Goal: Task Accomplishment & Management: Manage account settings

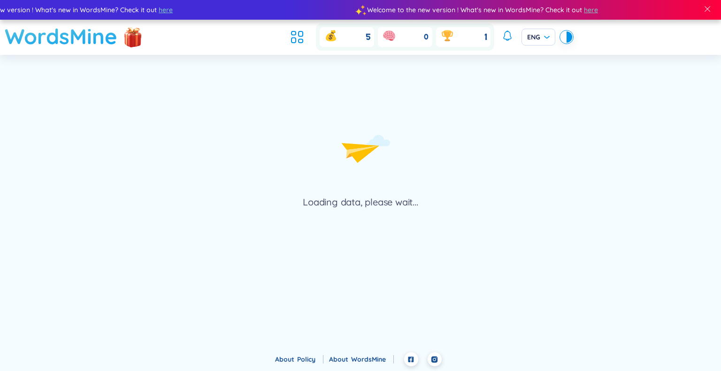
click at [76, 42] on h1 "WordsMine" at bounding box center [61, 36] width 113 height 33
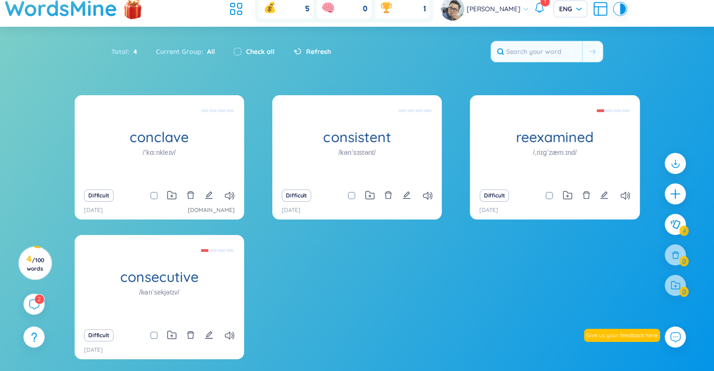
scroll to position [28, 0]
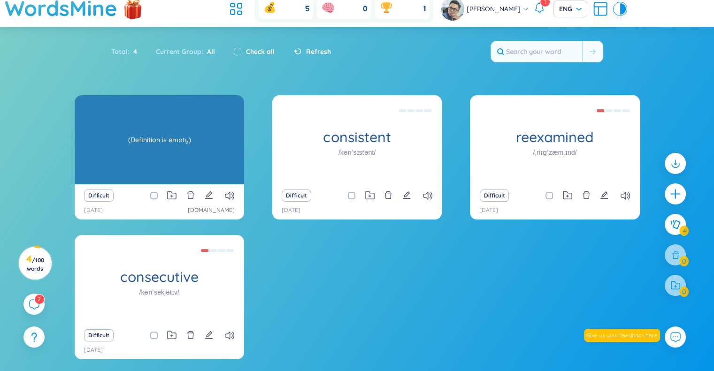
click at [204, 150] on div "(Definition is empty)" at bounding box center [159, 140] width 160 height 84
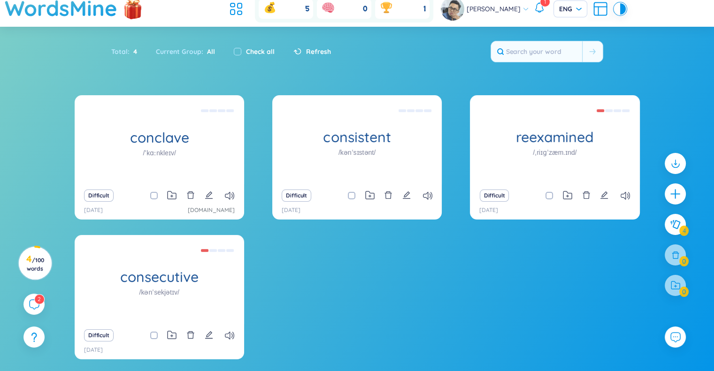
click at [410, 251] on div "conclave /ˈkɑːnkleɪv/ (Definition is empty) Difficult [DATE] [DOMAIN_NAME] cons…" at bounding box center [357, 233] width 565 height 276
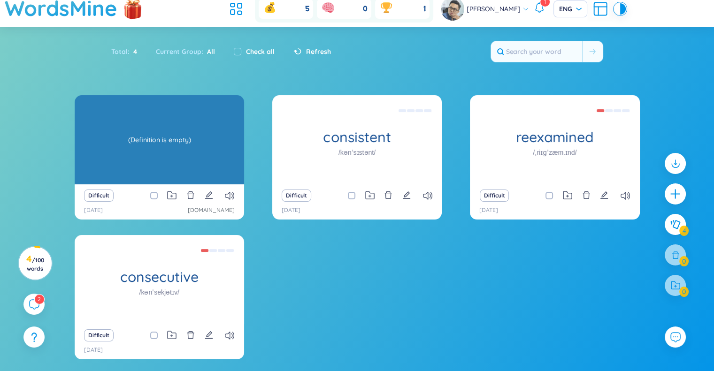
click at [156, 141] on h1 "conclave" at bounding box center [159, 137] width 169 height 16
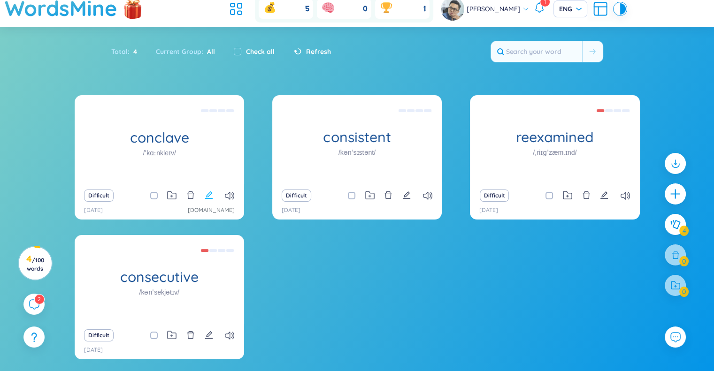
click at [210, 197] on icon "edit" at bounding box center [209, 195] width 8 height 8
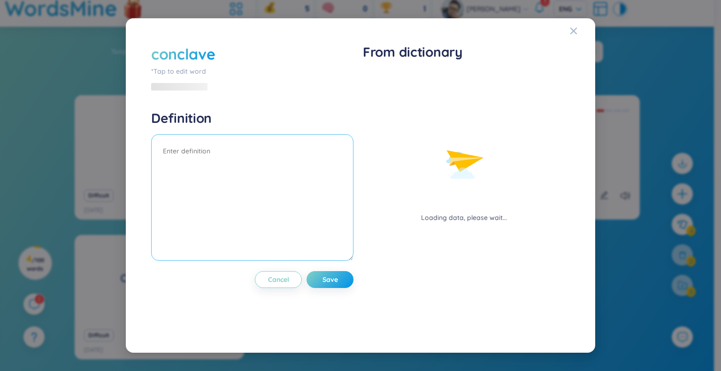
click at [250, 150] on textarea at bounding box center [252, 197] width 202 height 127
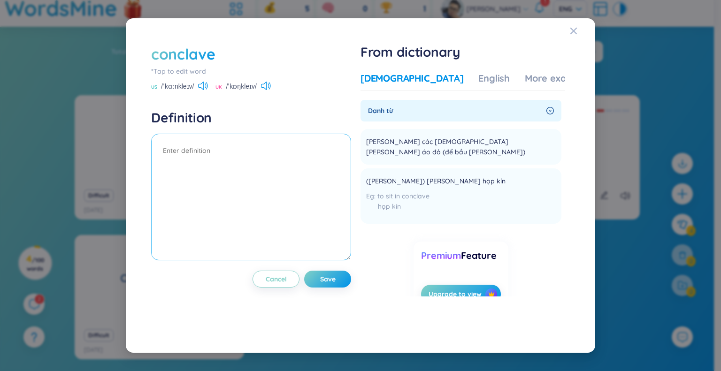
click at [203, 155] on textarea at bounding box center [251, 197] width 200 height 127
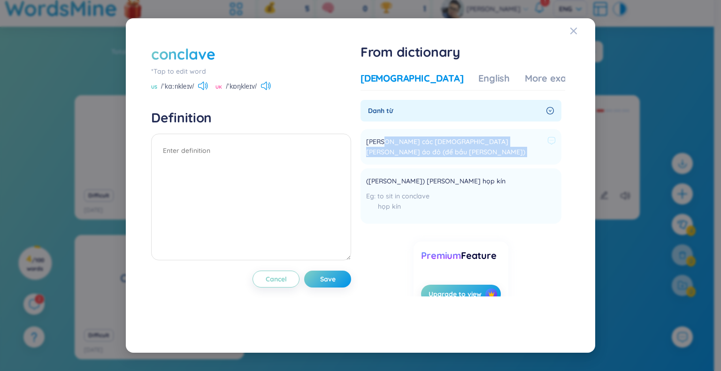
drag, startPoint x: 385, startPoint y: 142, endPoint x: 525, endPoint y: 145, distance: 140.3
click at [525, 145] on div "[PERSON_NAME] các [DEMOGRAPHIC_DATA][PERSON_NAME] áo đỏ (để bầu [PERSON_NAME])" at bounding box center [461, 147] width 190 height 21
click at [456, 136] on div "[PERSON_NAME] các [DEMOGRAPHIC_DATA][PERSON_NAME] áo đỏ (để bầu [PERSON_NAME])" at bounding box center [461, 147] width 190 height 24
click at [428, 176] on span "([PERSON_NAME]) [PERSON_NAME] họp kín" at bounding box center [435, 181] width 139 height 11
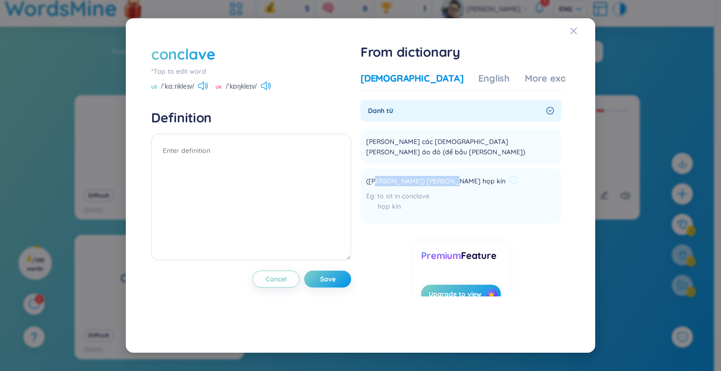
drag, startPoint x: 377, startPoint y: 168, endPoint x: 445, endPoint y: 171, distance: 68.1
click at [445, 176] on span "([PERSON_NAME]) [PERSON_NAME] họp kín" at bounding box center [435, 181] width 139 height 11
click at [398, 176] on span "([PERSON_NAME]) [PERSON_NAME] họp kín" at bounding box center [435, 181] width 139 height 11
click at [287, 279] on span "Cancel" at bounding box center [276, 278] width 21 height 9
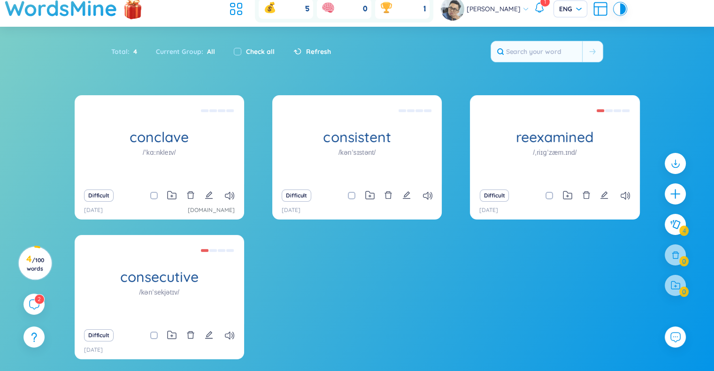
click at [333, 262] on div "conclave /ˈkɑːnkleɪv/ (Definition is empty) Difficult [DATE] [DOMAIN_NAME] cons…" at bounding box center [357, 233] width 565 height 276
drag, startPoint x: 433, startPoint y: 332, endPoint x: 426, endPoint y: 270, distance: 61.8
click at [434, 331] on div "conclave /ˈkɑːnkleɪv/ (Definition is empty) Difficult [DATE] [DOMAIN_NAME] cons…" at bounding box center [357, 233] width 565 height 276
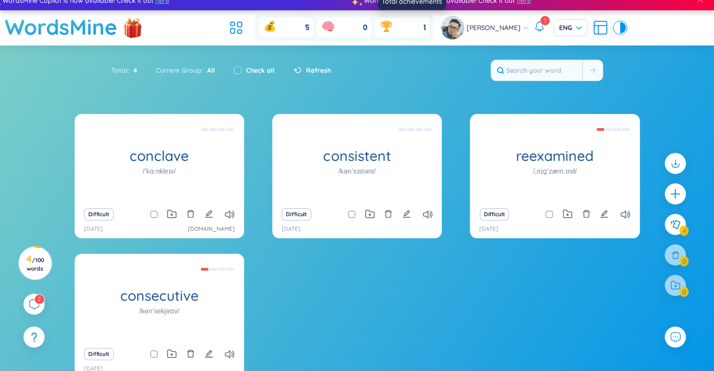
scroll to position [0, 0]
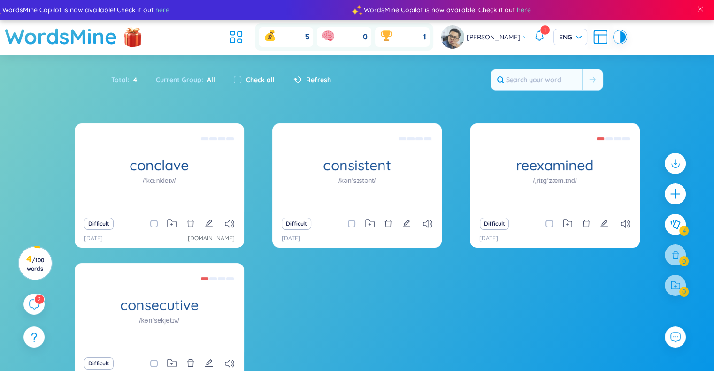
click at [533, 33] on icon at bounding box center [538, 35] width 11 height 11
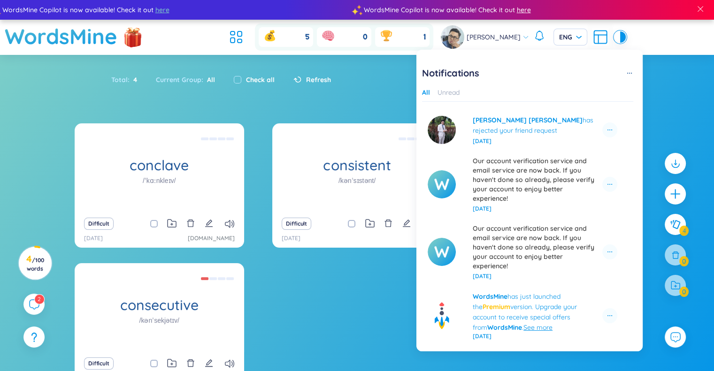
click at [515, 10] on span "here" at bounding box center [522, 10] width 14 height 10
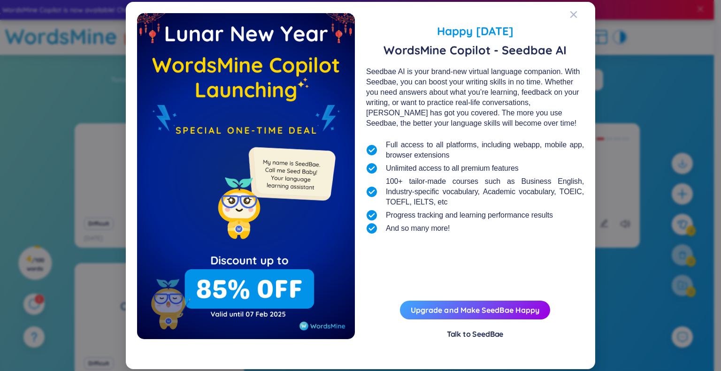
click at [475, 334] on div "Talk to SeedBae" at bounding box center [475, 334] width 57 height 10
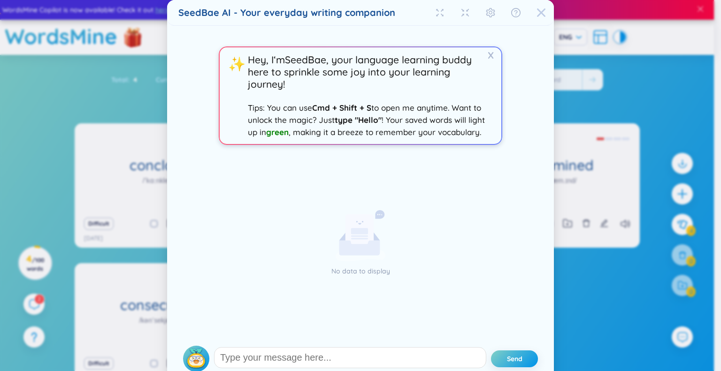
click at [537, 11] on icon "Close" at bounding box center [540, 12] width 9 height 9
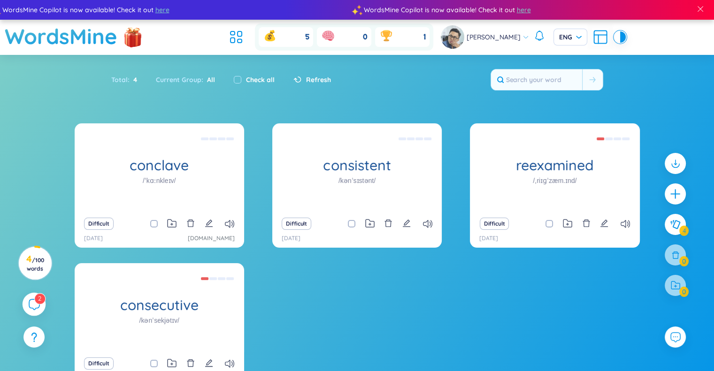
click at [39, 304] on icon at bounding box center [34, 304] width 10 height 10
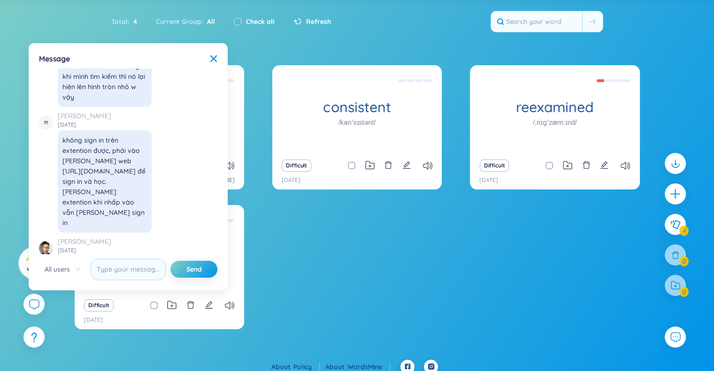
scroll to position [65, 0]
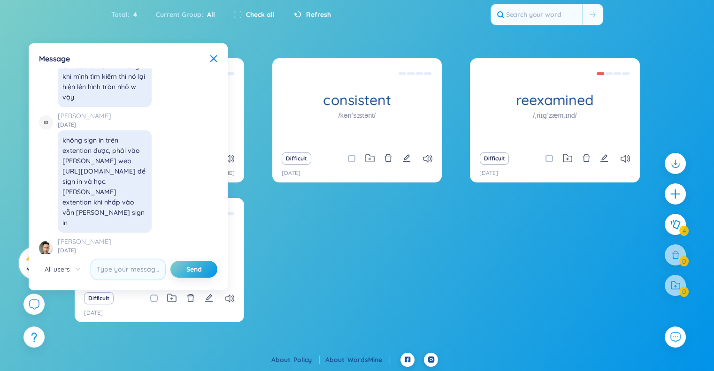
drag, startPoint x: 72, startPoint y: 227, endPoint x: 125, endPoint y: 232, distance: 53.3
drag, startPoint x: 68, startPoint y: 167, endPoint x: 146, endPoint y: 171, distance: 78.4
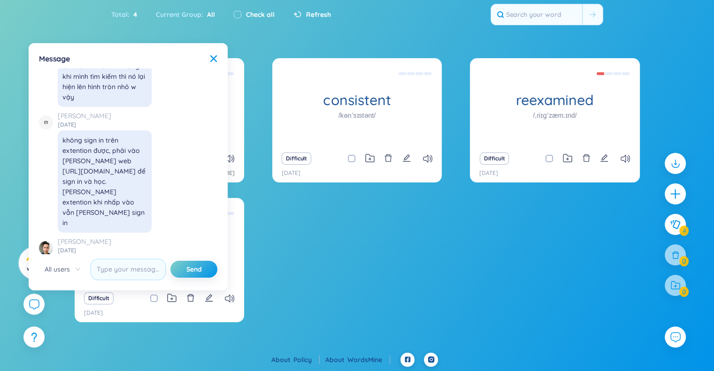
drag, startPoint x: 68, startPoint y: 177, endPoint x: 129, endPoint y: 179, distance: 61.0
drag, startPoint x: 76, startPoint y: 220, endPoint x: 124, endPoint y: 230, distance: 48.5
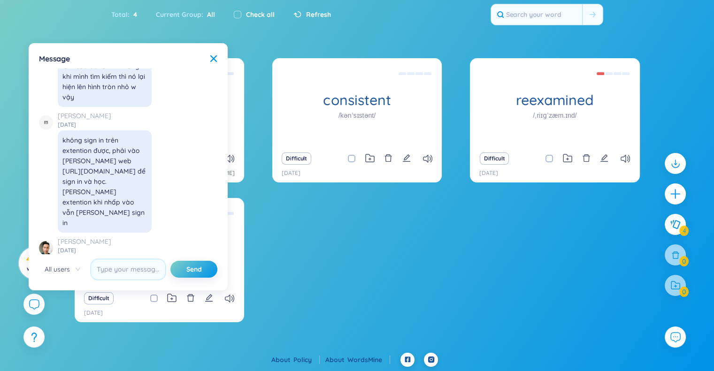
click at [387, 257] on div "conclave /ˈkɑːnkleɪv/ (Definition is empty) Difficult [DATE] [DOMAIN_NAME] cons…" at bounding box center [357, 196] width 565 height 276
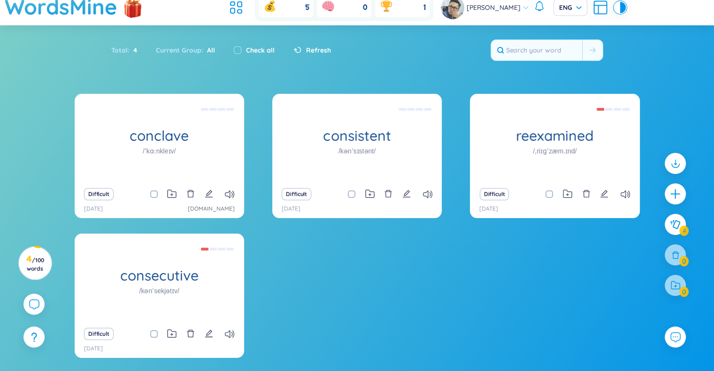
scroll to position [0, 0]
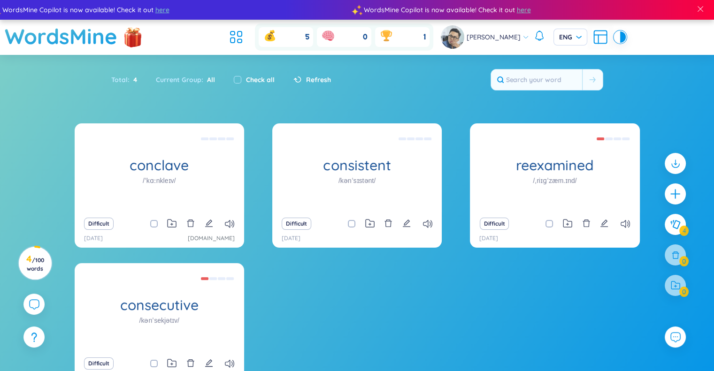
click at [238, 35] on icon at bounding box center [236, 37] width 17 height 17
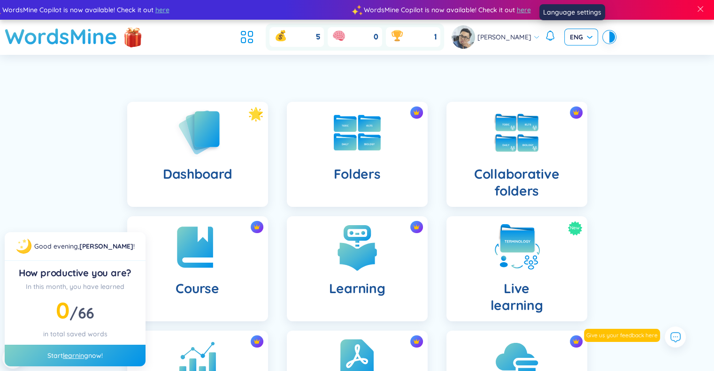
click at [578, 36] on span "ENG" at bounding box center [581, 36] width 23 height 9
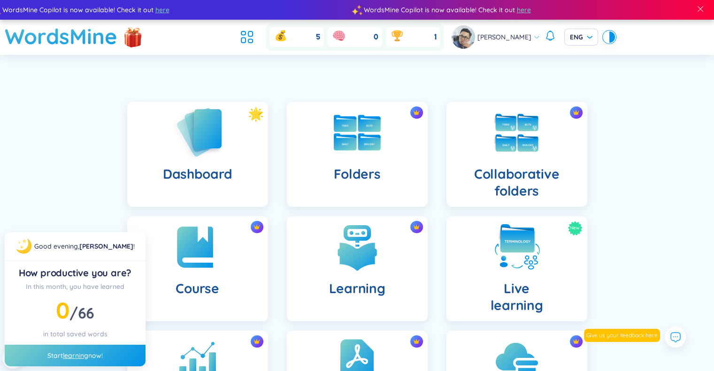
click at [205, 170] on h4 "Dashboard" at bounding box center [197, 174] width 69 height 17
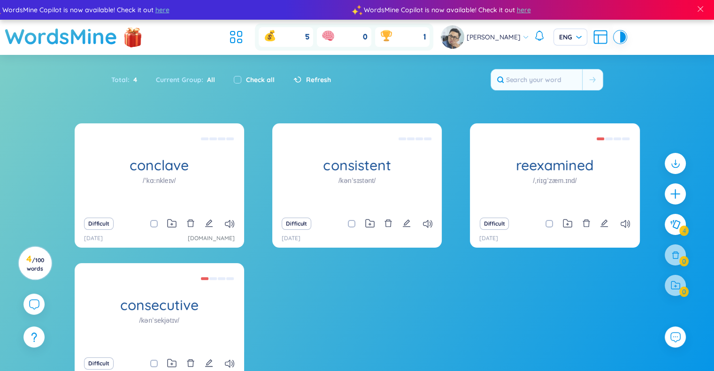
click at [340, 262] on div "conclave /ˈkɑːnkleɪv/ (Definition is empty) Difficult [DATE] [DOMAIN_NAME] cons…" at bounding box center [357, 261] width 565 height 276
click at [242, 35] on icon at bounding box center [239, 33] width 4 height 5
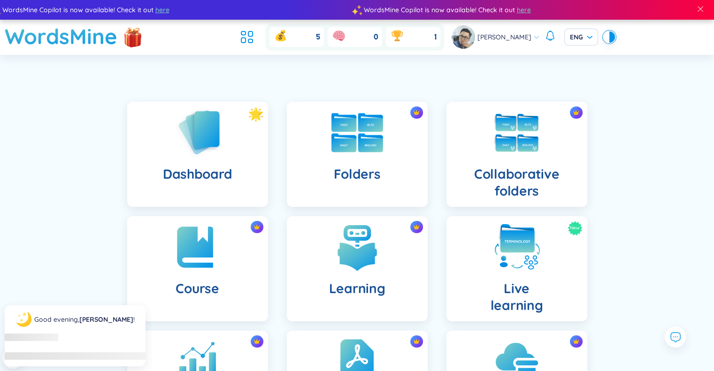
click at [362, 135] on img at bounding box center [357, 132] width 52 height 39
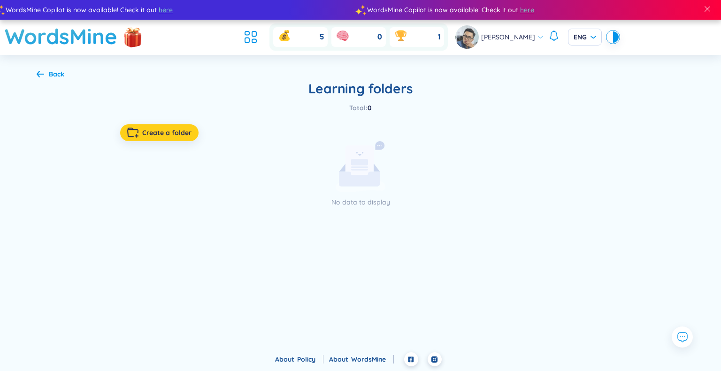
click at [163, 130] on span "Create a folder" at bounding box center [166, 132] width 49 height 9
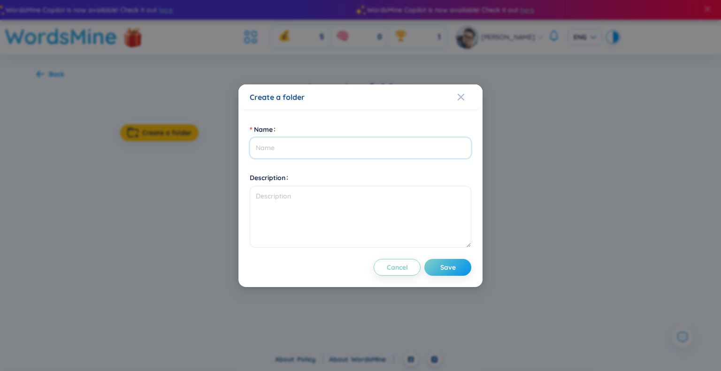
click at [291, 148] on input "Name" at bounding box center [360, 147] width 221 height 21
type input "N"
type input "New in August"
click at [453, 266] on span "Save" at bounding box center [447, 267] width 15 height 9
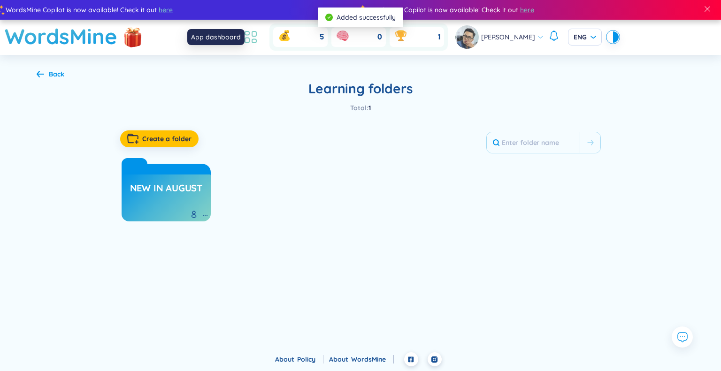
click at [261, 27] on li at bounding box center [250, 37] width 21 height 21
click at [255, 36] on icon at bounding box center [250, 37] width 17 height 17
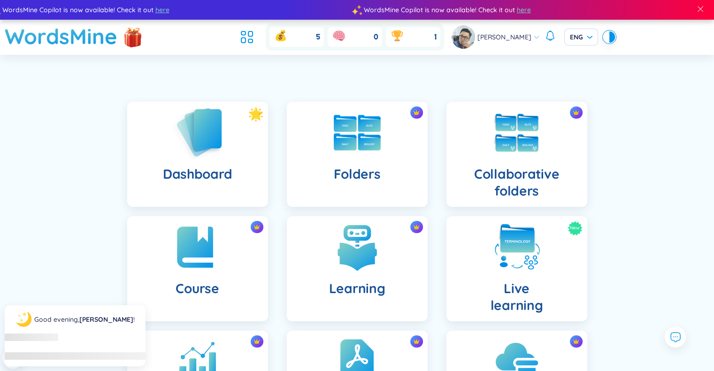
click at [195, 166] on h4 "Dashboard" at bounding box center [197, 174] width 69 height 17
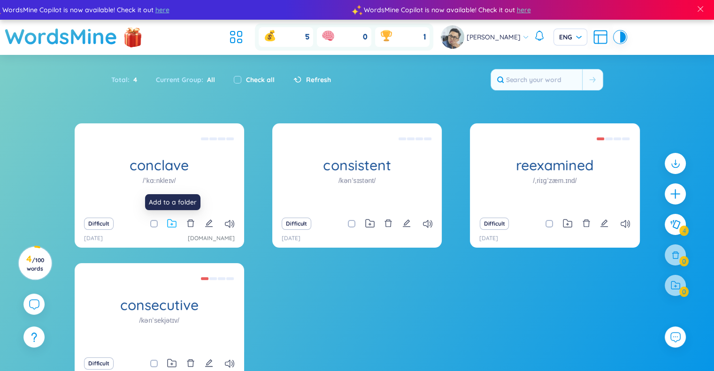
click at [174, 224] on icon at bounding box center [171, 223] width 9 height 9
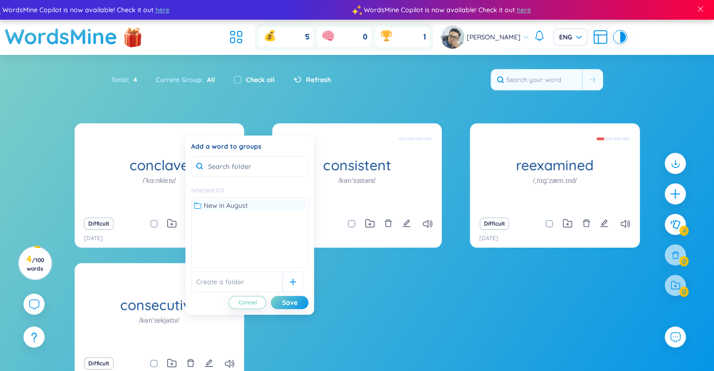
click at [223, 207] on span "New in August" at bounding box center [226, 205] width 44 height 10
drag, startPoint x: 297, startPoint y: 302, endPoint x: 330, endPoint y: 268, distance: 47.8
click at [297, 301] on div "Save" at bounding box center [289, 302] width 15 height 10
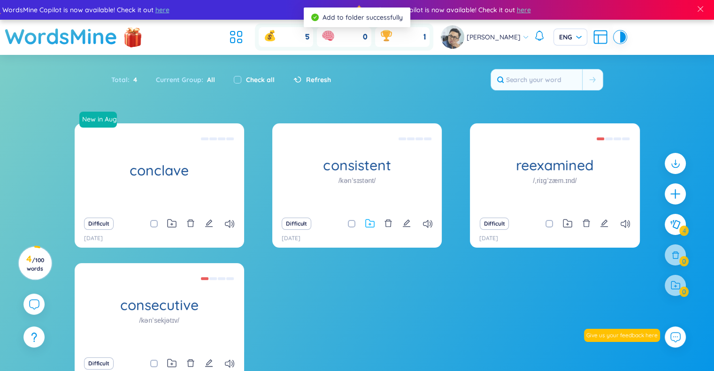
click at [369, 225] on icon at bounding box center [369, 223] width 9 height 9
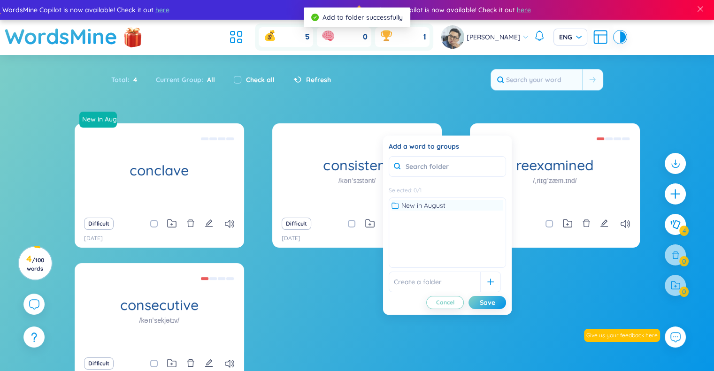
click at [434, 208] on span "New in August" at bounding box center [423, 205] width 44 height 10
drag, startPoint x: 490, startPoint y: 305, endPoint x: 500, endPoint y: 290, distance: 18.6
click at [490, 304] on div "Save" at bounding box center [486, 302] width 15 height 10
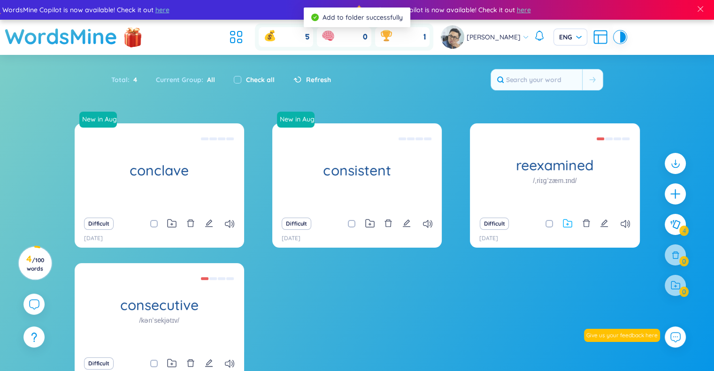
click at [566, 225] on icon at bounding box center [567, 223] width 9 height 9
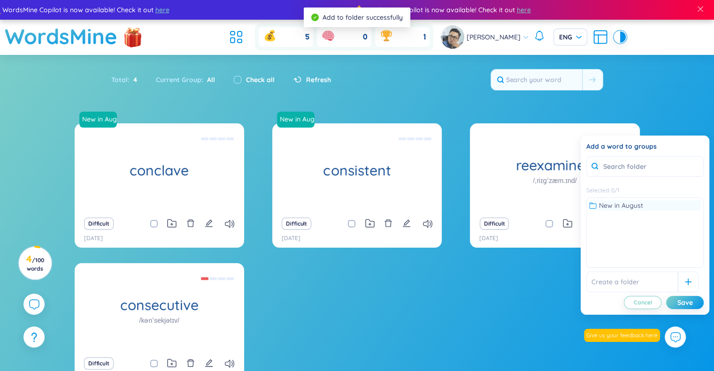
click at [627, 207] on span "New in August" at bounding box center [621, 205] width 44 height 10
click at [694, 302] on button "Save" at bounding box center [685, 302] width 38 height 13
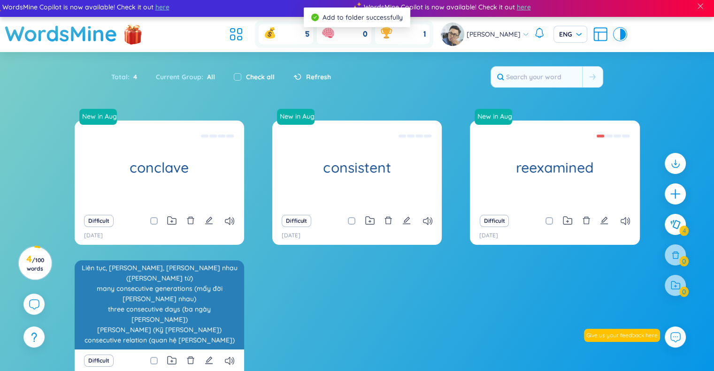
scroll to position [65, 0]
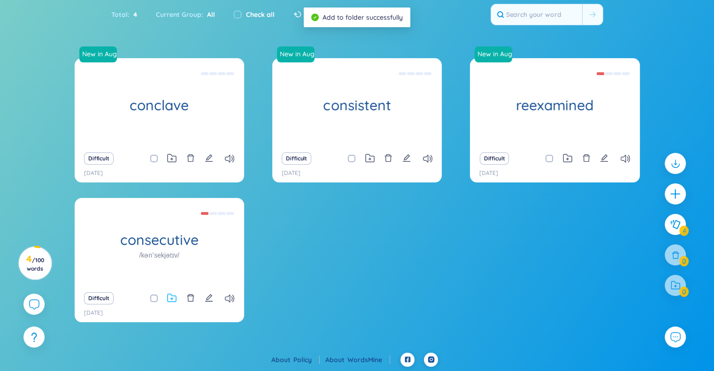
click at [174, 298] on icon at bounding box center [171, 298] width 9 height 9
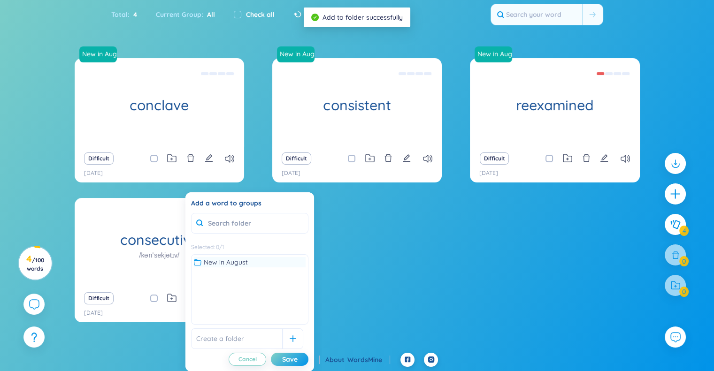
click at [236, 261] on span "New in August" at bounding box center [226, 262] width 44 height 10
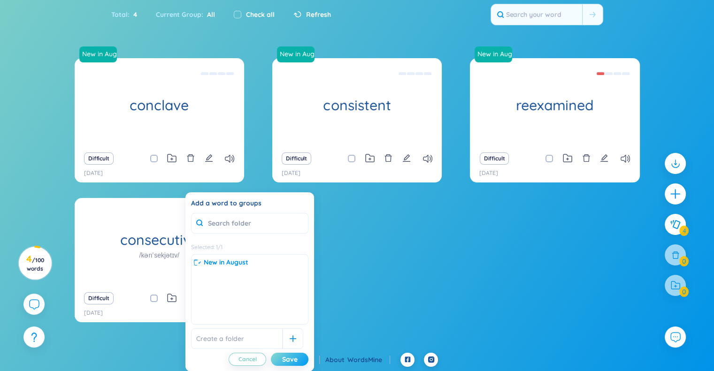
click at [288, 355] on div "Save" at bounding box center [289, 359] width 15 height 10
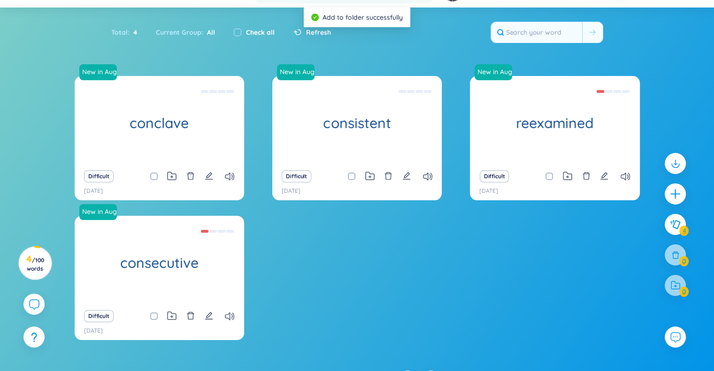
scroll to position [0, 0]
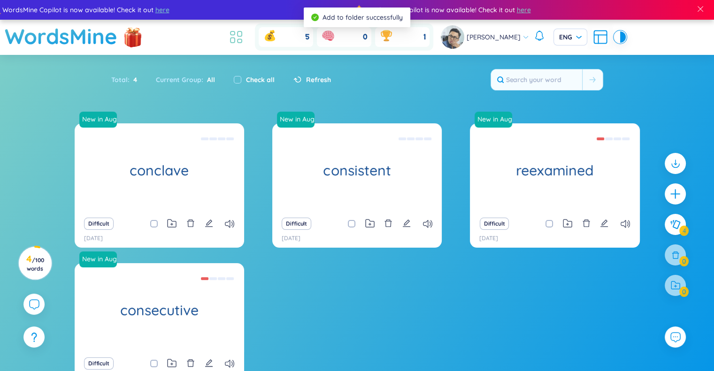
click at [242, 33] on icon at bounding box center [239, 33] width 4 height 5
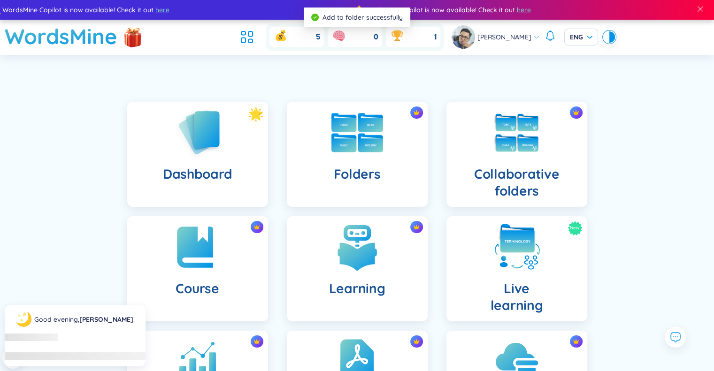
click at [352, 157] on div "Folders" at bounding box center [357, 154] width 141 height 105
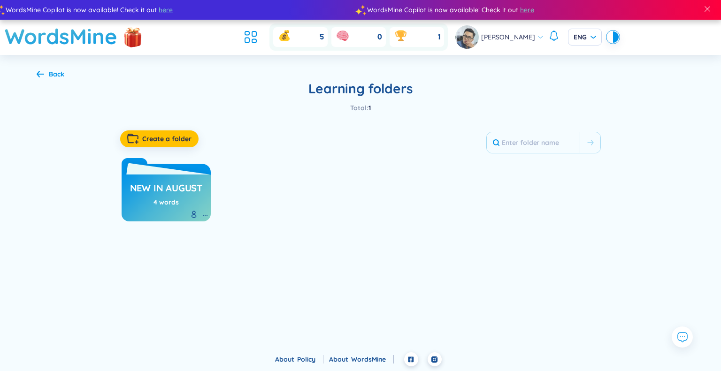
click at [148, 195] on h3 "New in August" at bounding box center [166, 191] width 73 height 18
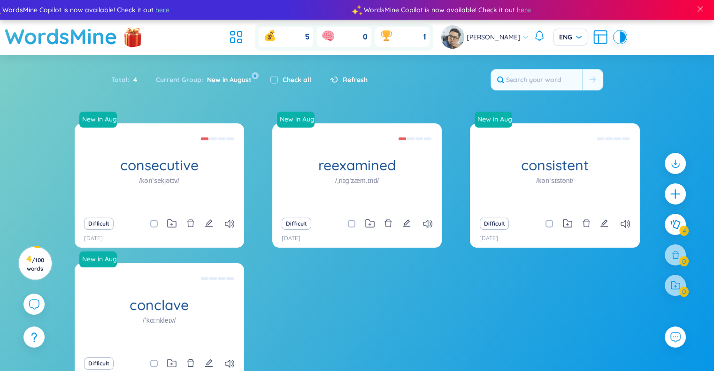
click at [537, 316] on div "New in August consecutive /kənˈsekjətɪv/ Liên tục, [PERSON_NAME], [PERSON_NAME]…" at bounding box center [357, 261] width 565 height 276
click at [485, 308] on div "New in August consecutive /kənˈsekjətɪv/ Liên tục, [PERSON_NAME], [PERSON_NAME]…" at bounding box center [357, 261] width 565 height 276
click at [236, 32] on icon at bounding box center [236, 37] width 17 height 17
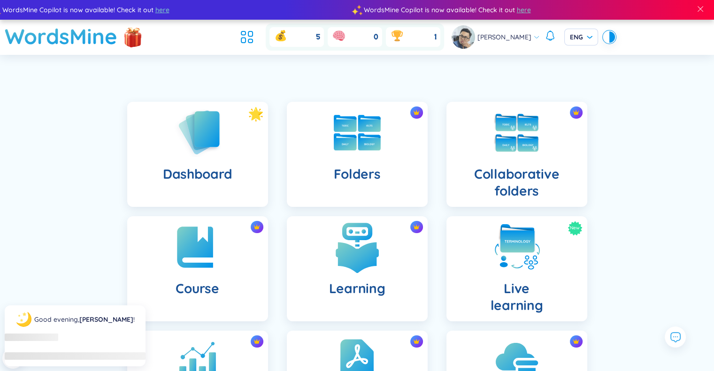
click at [373, 244] on img at bounding box center [357, 247] width 52 height 52
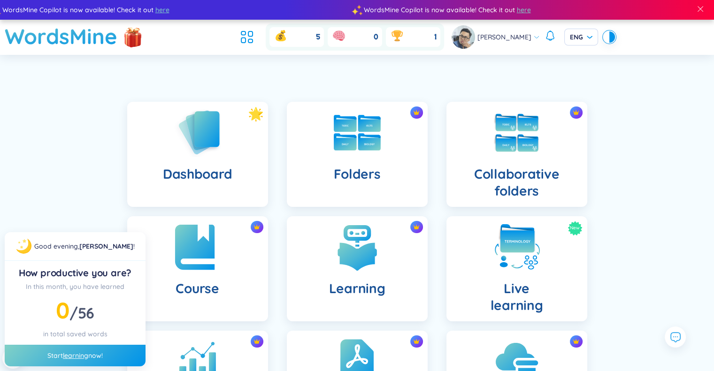
click at [205, 297] on div "Course" at bounding box center [197, 268] width 141 height 105
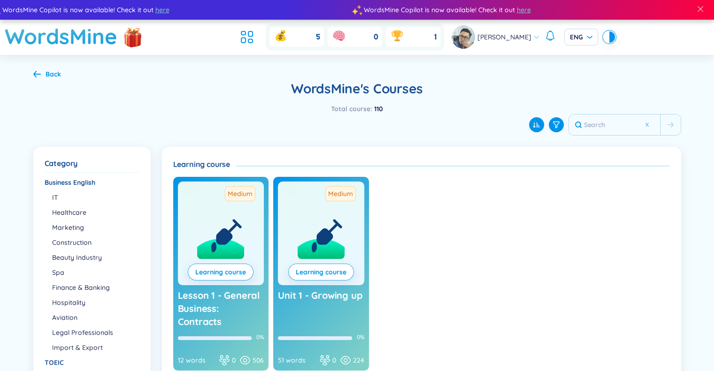
scroll to position [141, 0]
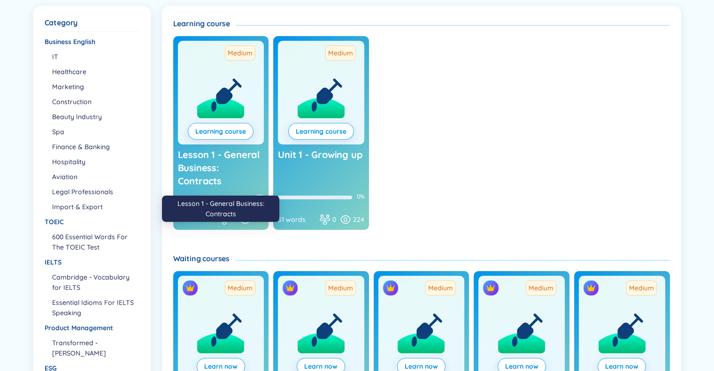
click at [243, 159] on span "Lesson 1 - General Business: Contracts" at bounding box center [219, 168] width 82 height 38
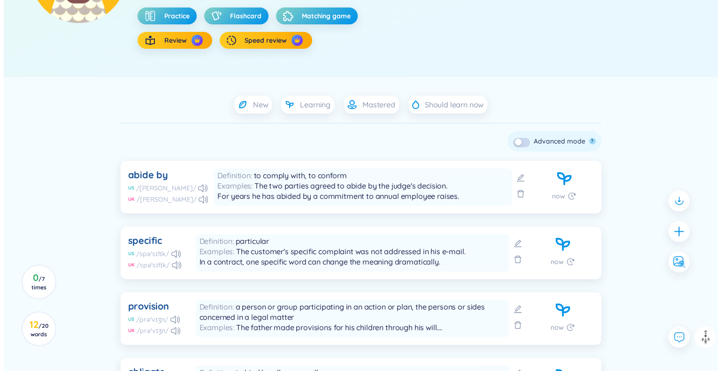
scroll to position [235, 0]
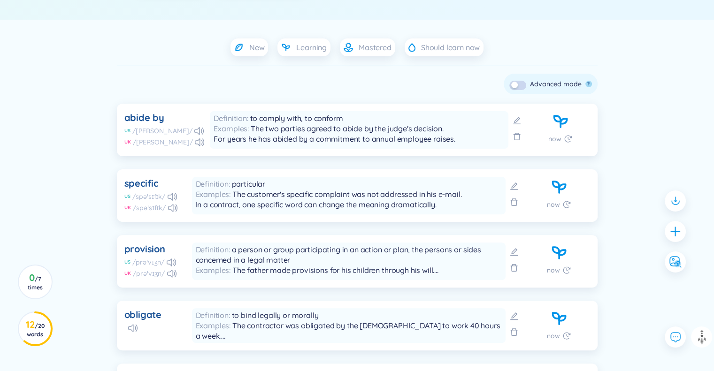
click at [149, 115] on div "abide by" at bounding box center [144, 117] width 40 height 13
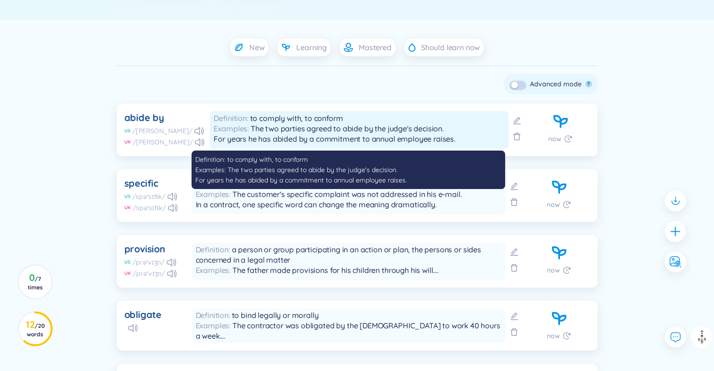
click at [227, 125] on span "Examples" at bounding box center [231, 128] width 37 height 9
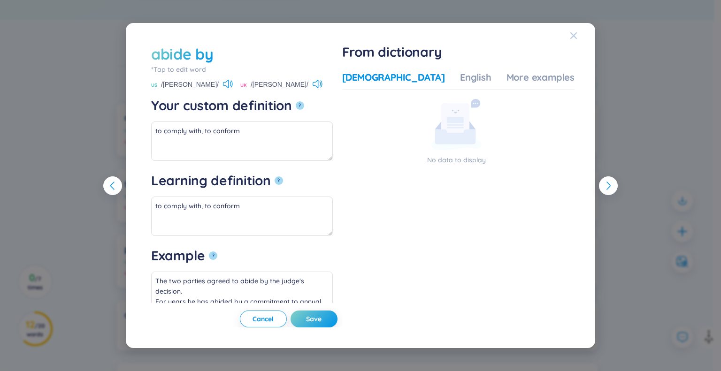
click at [575, 34] on icon "Close" at bounding box center [574, 36] width 8 height 8
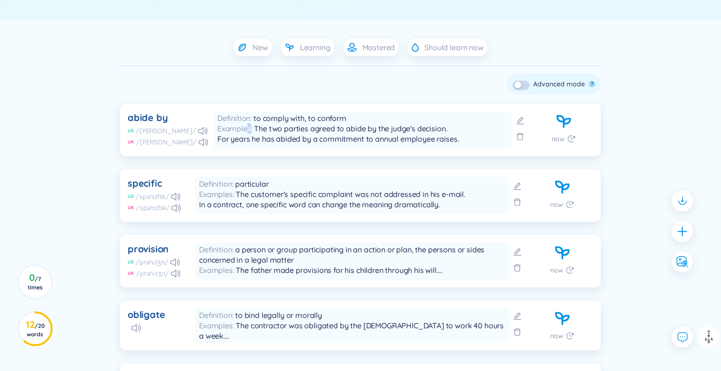
scroll to position [422, 0]
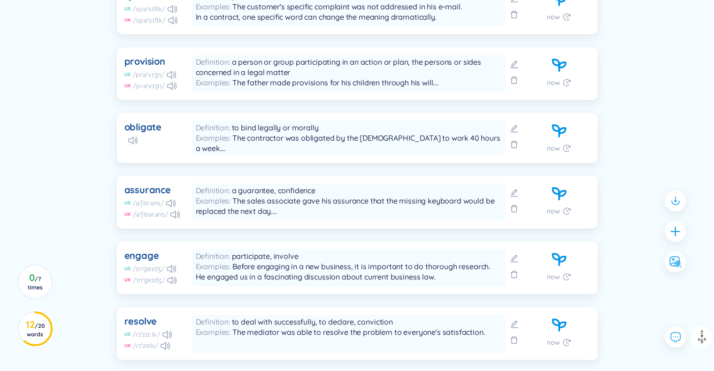
click at [152, 127] on div "obligate" at bounding box center [142, 127] width 37 height 13
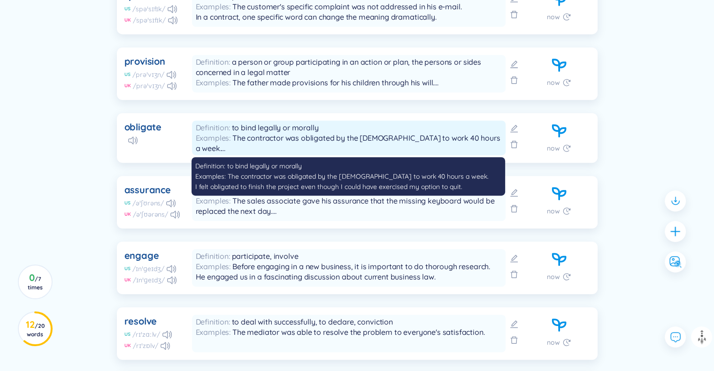
click at [259, 125] on span "to bind legally or morally" at bounding box center [275, 127] width 87 height 9
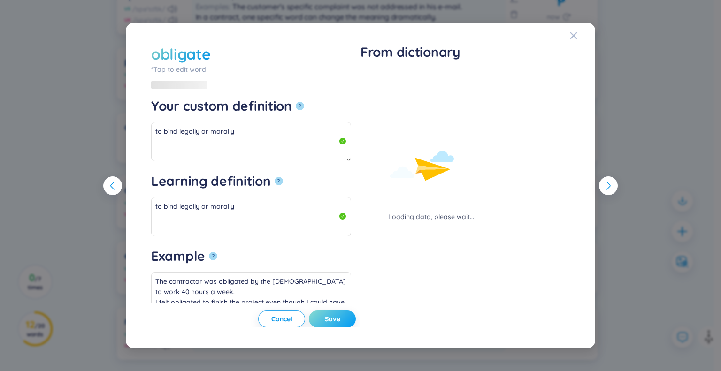
click at [335, 316] on span "Save" at bounding box center [332, 318] width 15 height 9
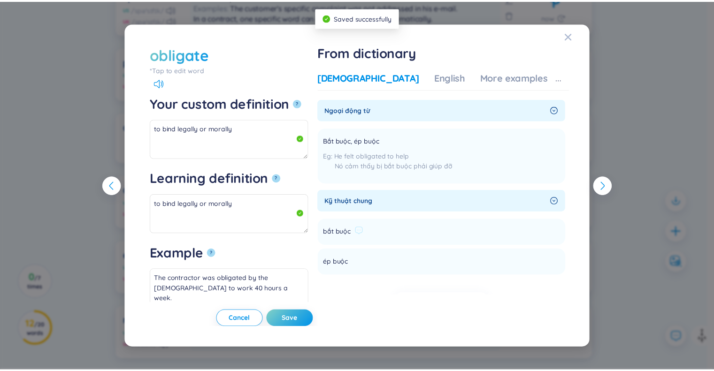
scroll to position [69, 0]
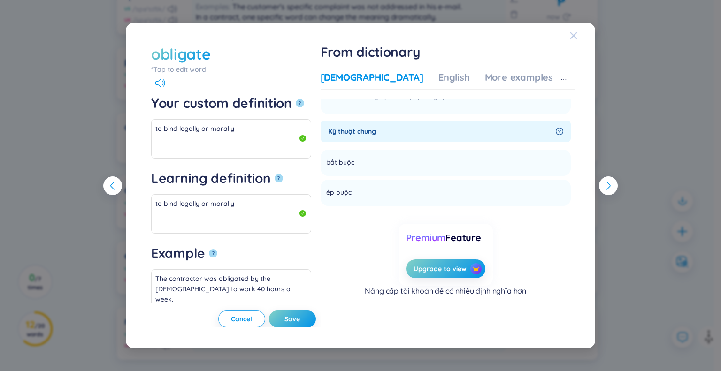
click at [578, 31] on span "Close" at bounding box center [582, 35] width 25 height 25
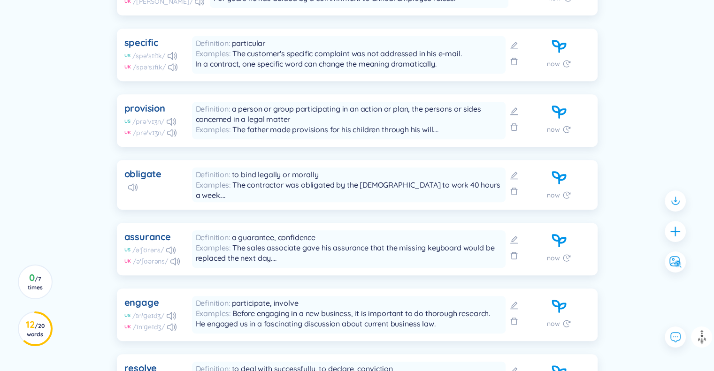
scroll to position [687, 0]
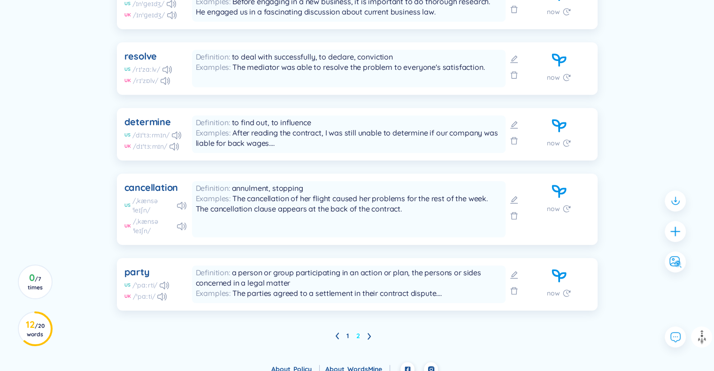
click at [358, 329] on link "2" at bounding box center [358, 336] width 4 height 14
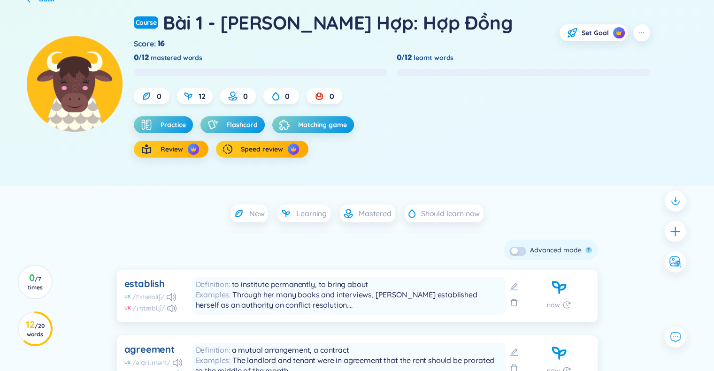
scroll to position [0, 0]
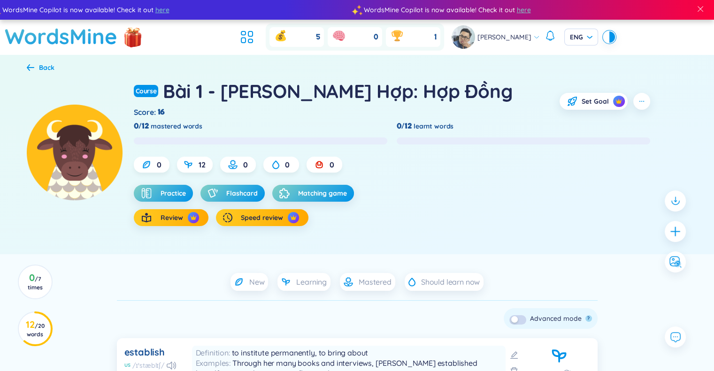
drag, startPoint x: 304, startPoint y: 182, endPoint x: 296, endPoint y: 184, distance: 8.2
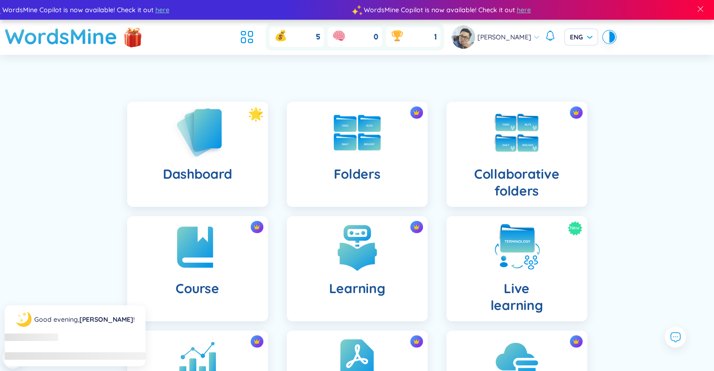
click at [217, 129] on img at bounding box center [198, 132] width 52 height 53
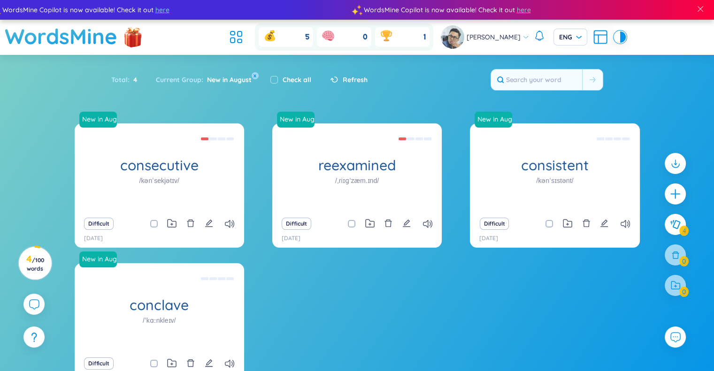
click at [448, 317] on div "New in August consecutive /kənˈsekjətɪv/ Liên tục, [PERSON_NAME], [PERSON_NAME]…" at bounding box center [357, 261] width 565 height 276
click at [435, 313] on div "New in August consecutive /kənˈsekjətɪv/ Liên tục, [PERSON_NAME], [PERSON_NAME]…" at bounding box center [357, 261] width 565 height 276
